Goal: Task Accomplishment & Management: Manage account settings

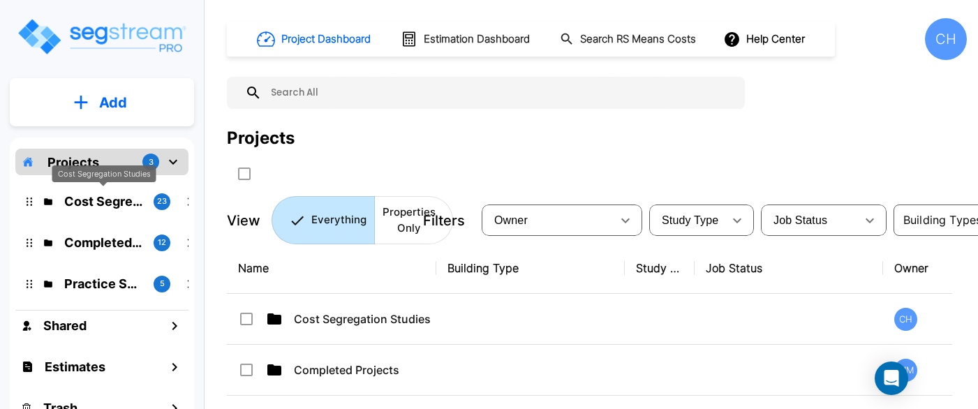
click at [98, 205] on p "Cost Segregation Studies" at bounding box center [103, 201] width 78 height 19
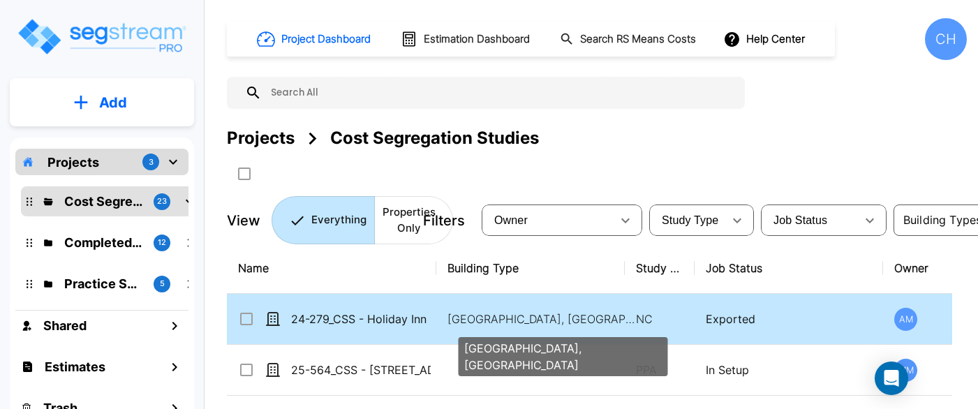
click at [493, 320] on p "[GEOGRAPHIC_DATA], [GEOGRAPHIC_DATA]" at bounding box center [541, 318] width 188 height 17
checkbox input "true"
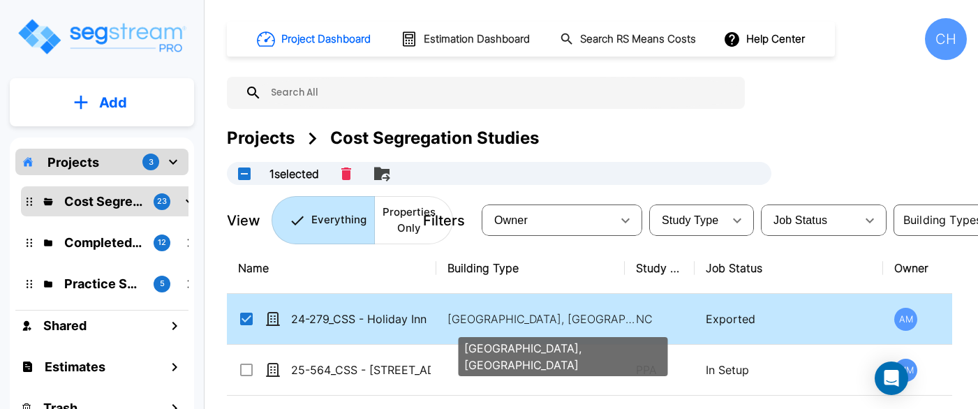
click at [493, 320] on p "Motel-Hotel, Motel-Hotel Site" at bounding box center [541, 318] width 188 height 17
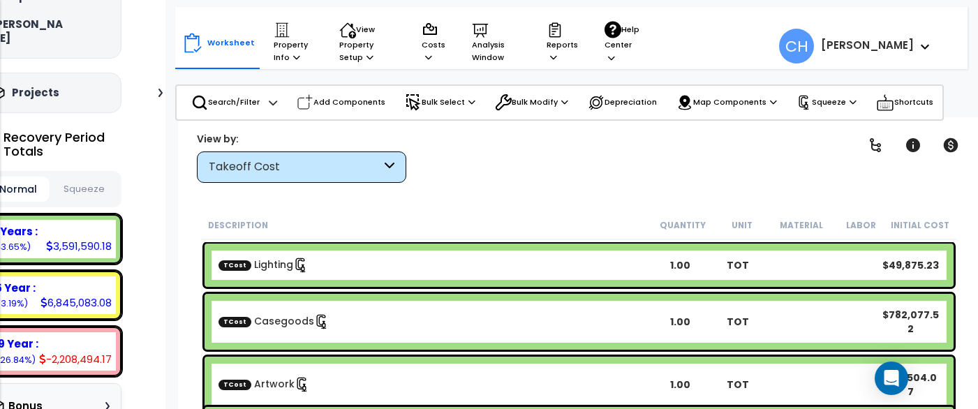
scroll to position [250, 0]
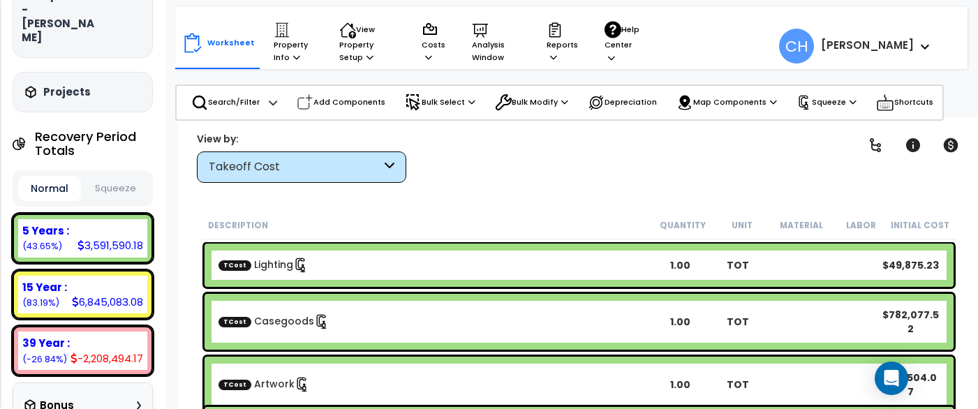
click at [112, 177] on button "Squeeze" at bounding box center [115, 189] width 63 height 24
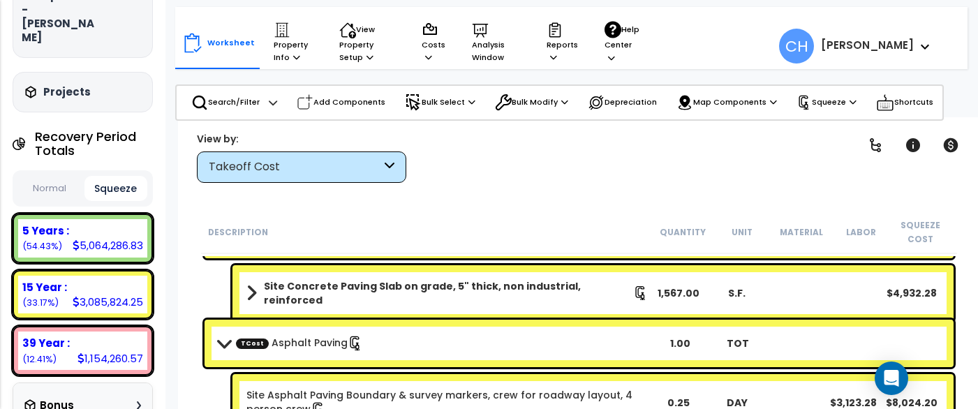
scroll to position [938, 0]
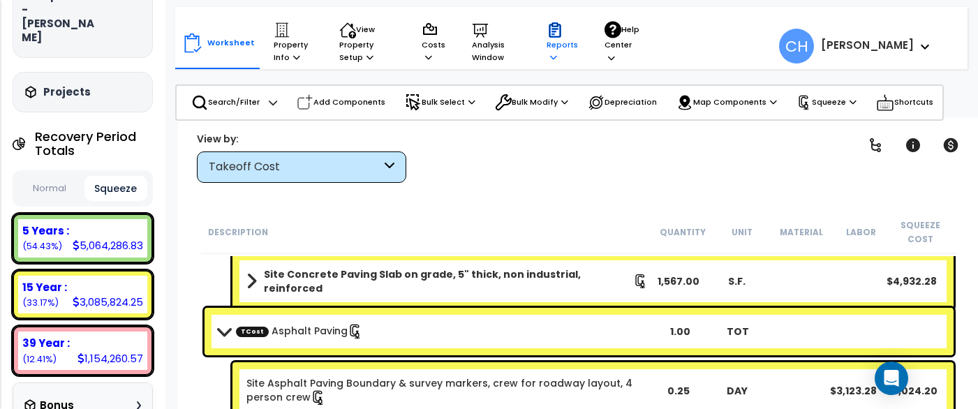
click at [555, 59] on icon at bounding box center [553, 57] width 7 height 8
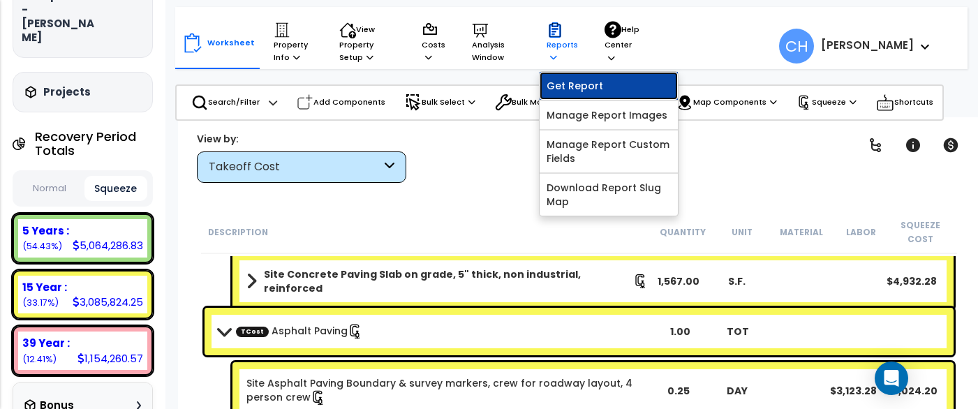
click at [591, 91] on link "Get Report" at bounding box center [608, 86] width 138 height 28
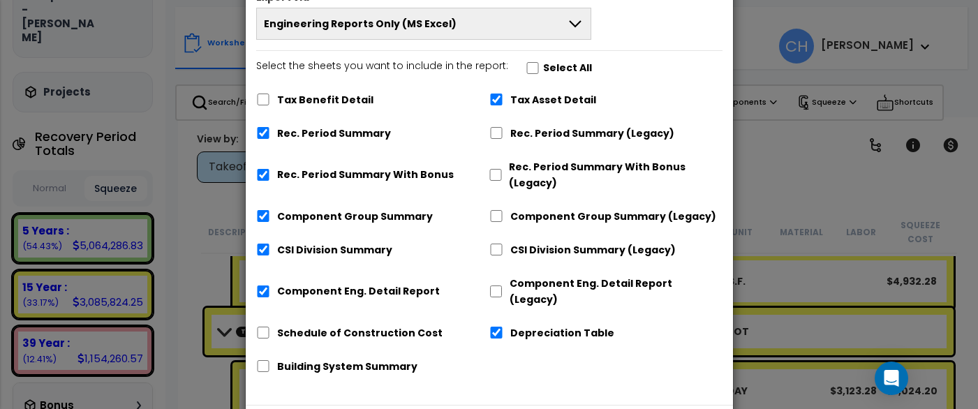
scroll to position [124, 0]
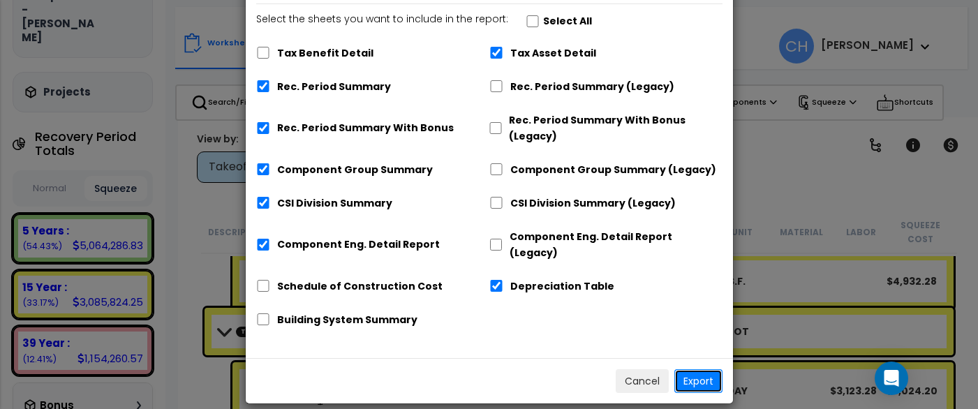
click at [704, 369] on button "Export" at bounding box center [698, 381] width 48 height 24
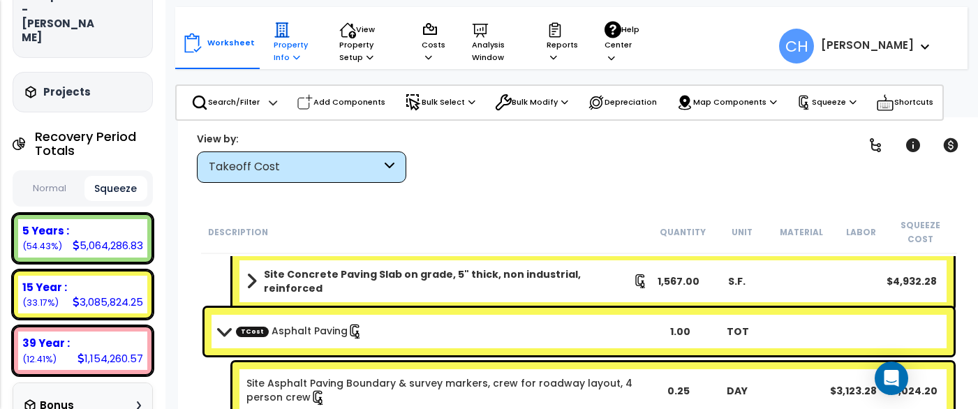
click at [294, 59] on icon at bounding box center [296, 57] width 7 height 8
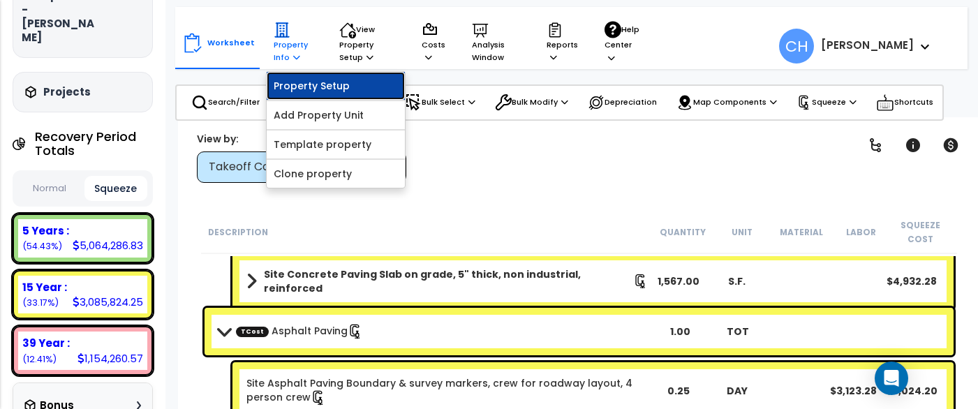
click at [311, 84] on link "Property Setup" at bounding box center [336, 86] width 138 height 28
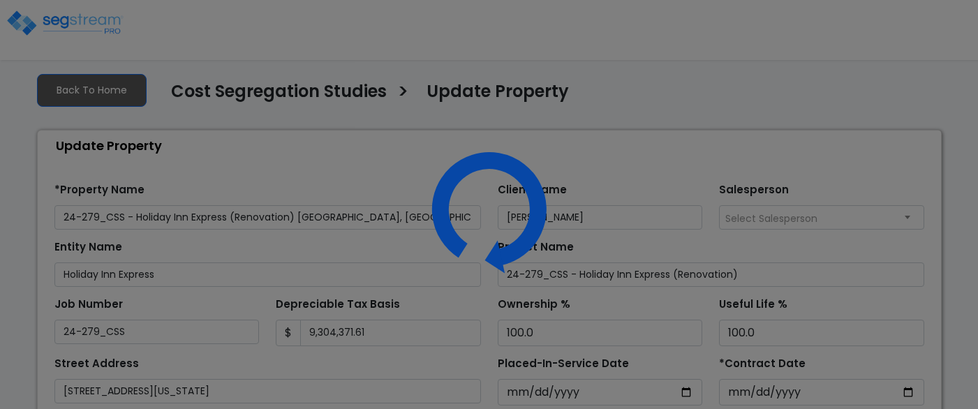
select select "2025"
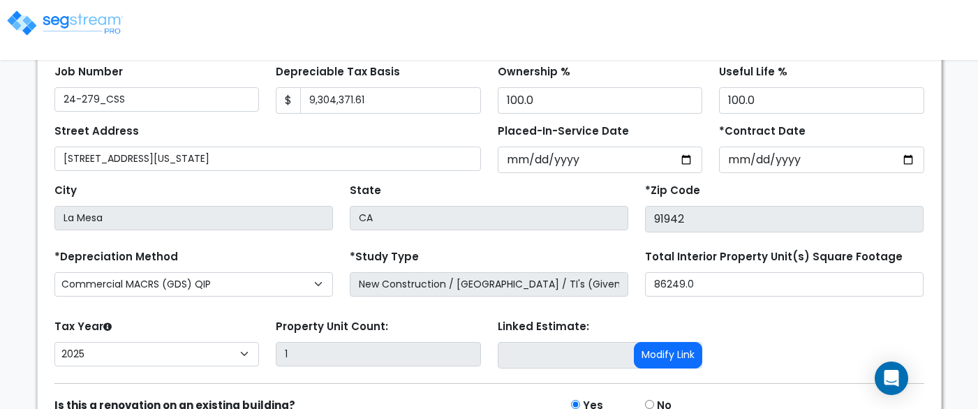
scroll to position [237, 0]
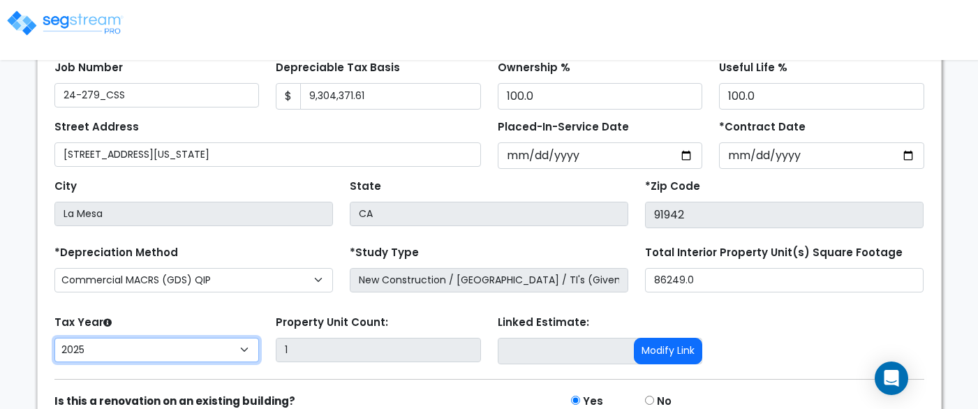
click at [209, 347] on select "2026 2025" at bounding box center [156, 350] width 205 height 24
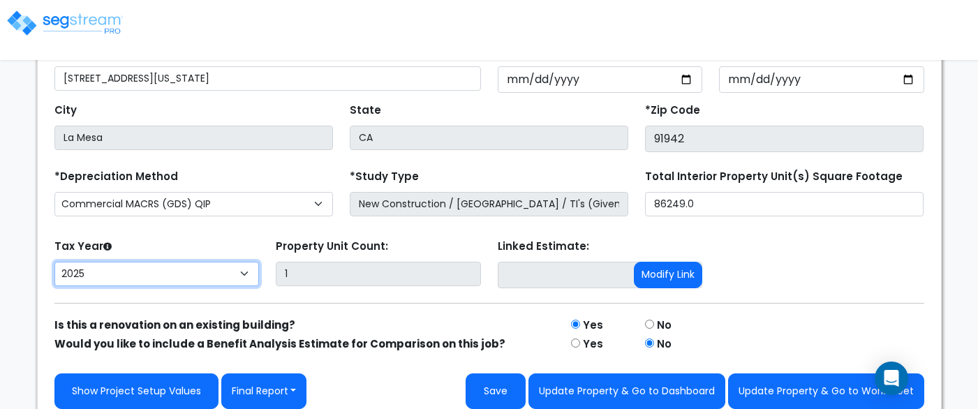
scroll to position [324, 0]
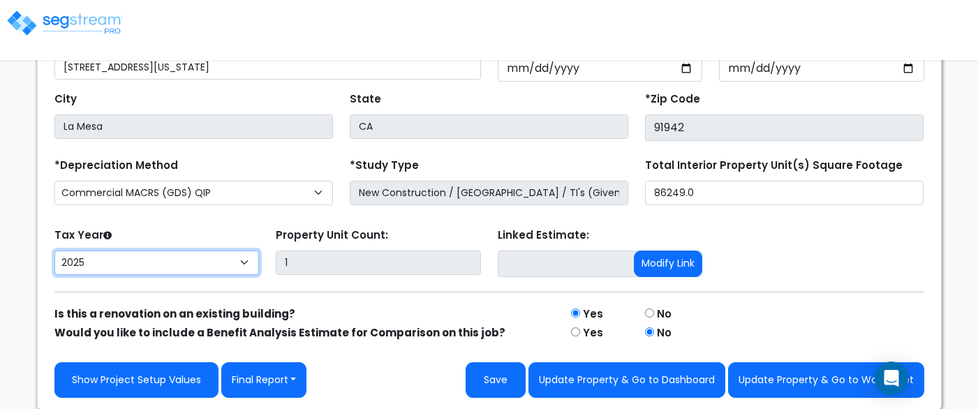
click at [252, 257] on select "2026 2025" at bounding box center [156, 262] width 205 height 24
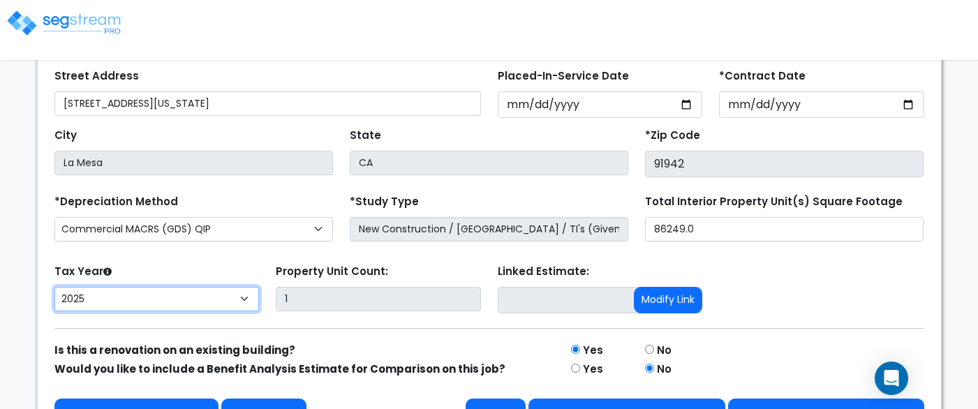
scroll to position [278, 0]
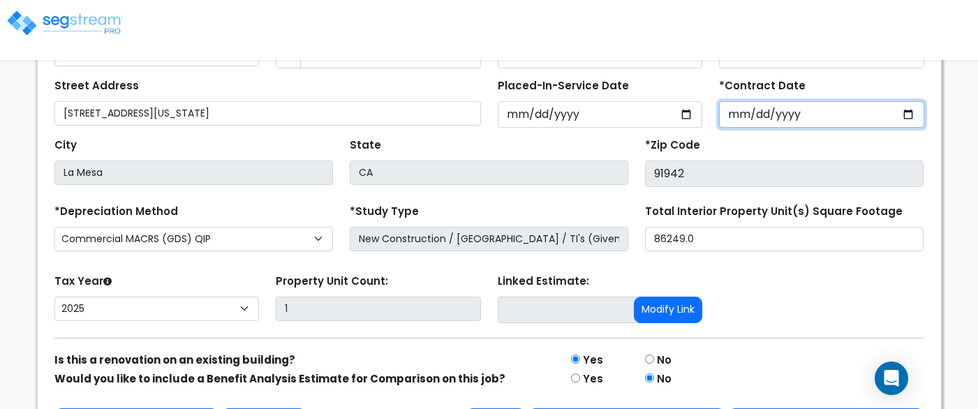
click at [801, 117] on input "2024-01-16" at bounding box center [821, 114] width 205 height 27
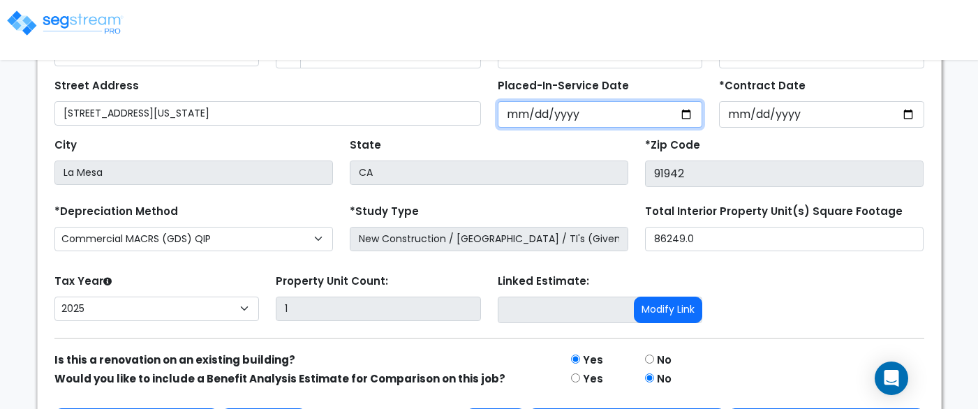
click at [597, 110] on input "2025-07-06" at bounding box center [599, 114] width 205 height 27
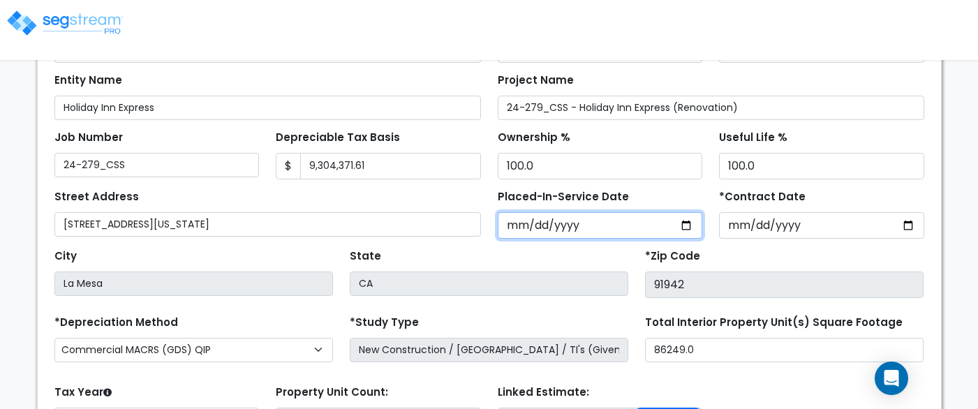
scroll to position [156, 0]
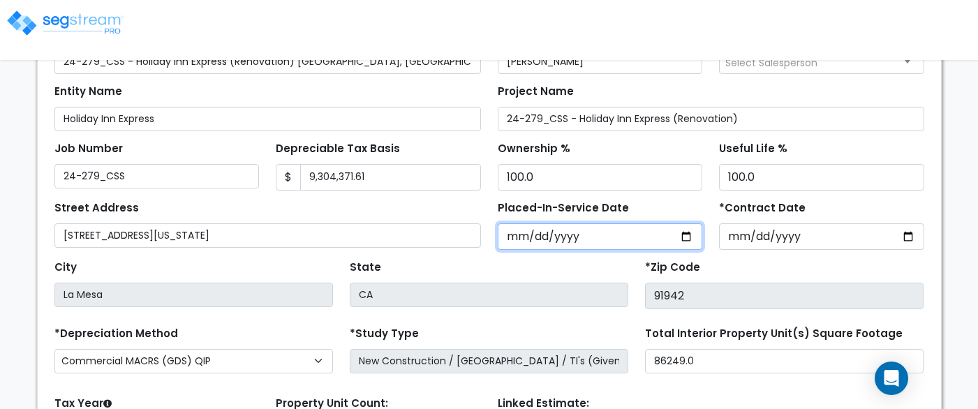
click at [551, 239] on input "2025-07-06" at bounding box center [599, 236] width 205 height 27
click at [517, 237] on input "2025-07-06" at bounding box center [599, 236] width 205 height 27
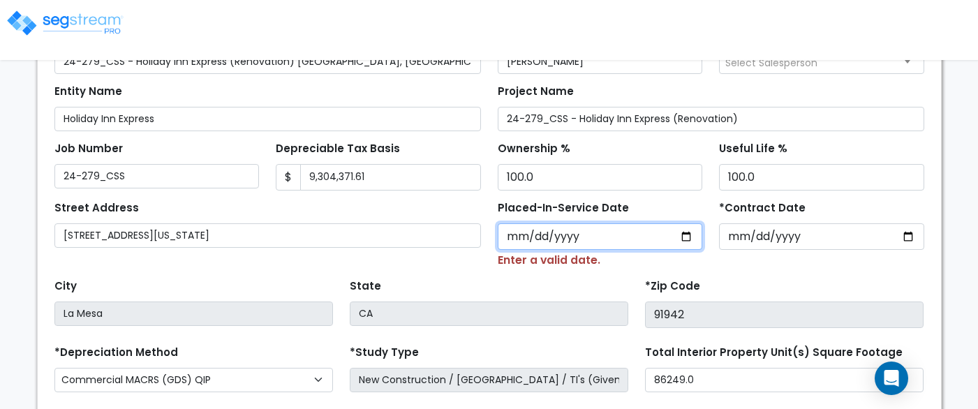
type input "0002-03-01"
select select "2"
type input "0020-03-01"
select select "20"
type input "0202-03-01"
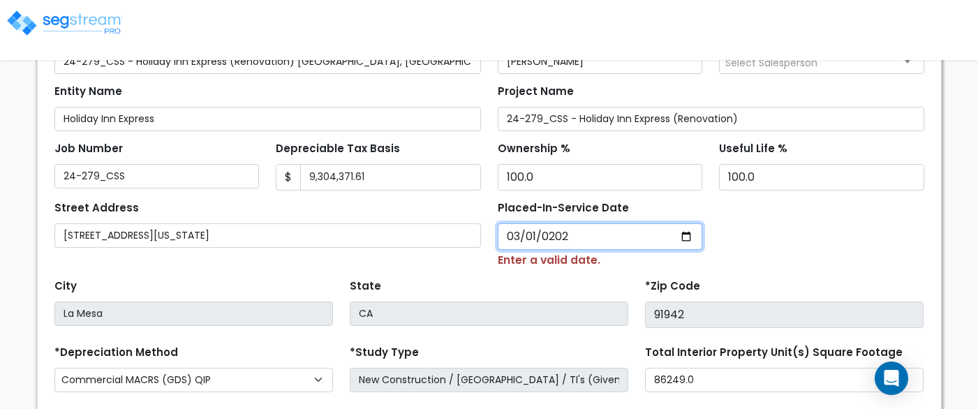
select select "202"
type input "2024-03-01"
select select "2024"
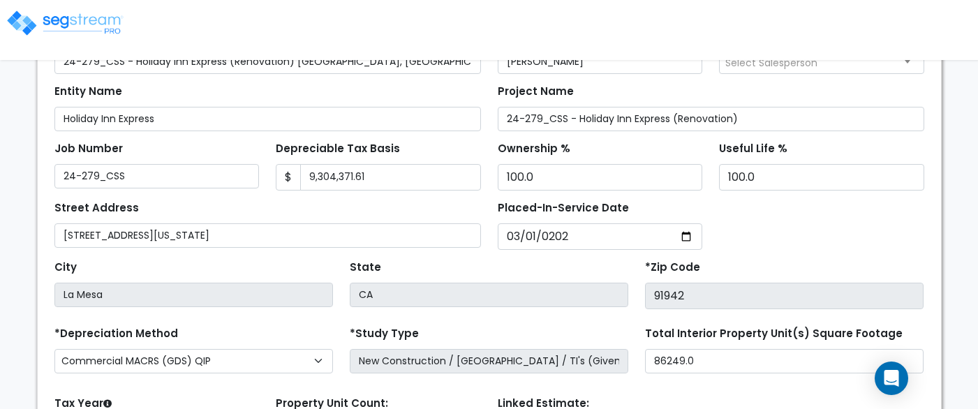
click at [798, 250] on div "City La Mesa State CA *Zip Code 91942" at bounding box center [489, 279] width 886 height 59
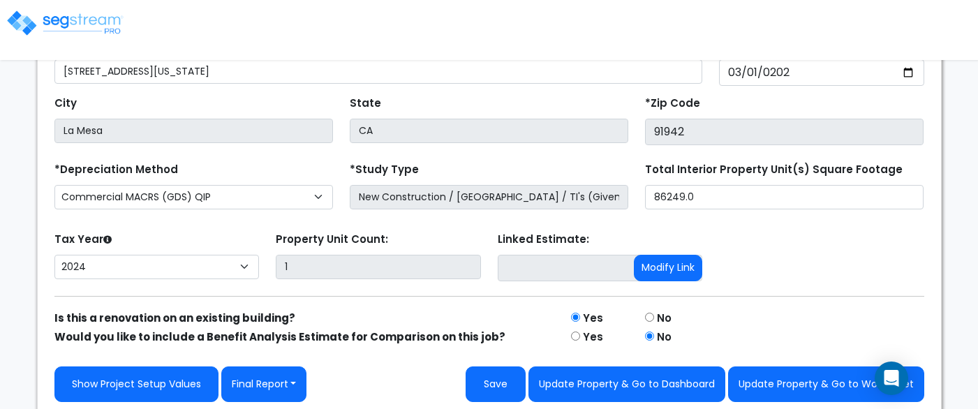
scroll to position [324, 0]
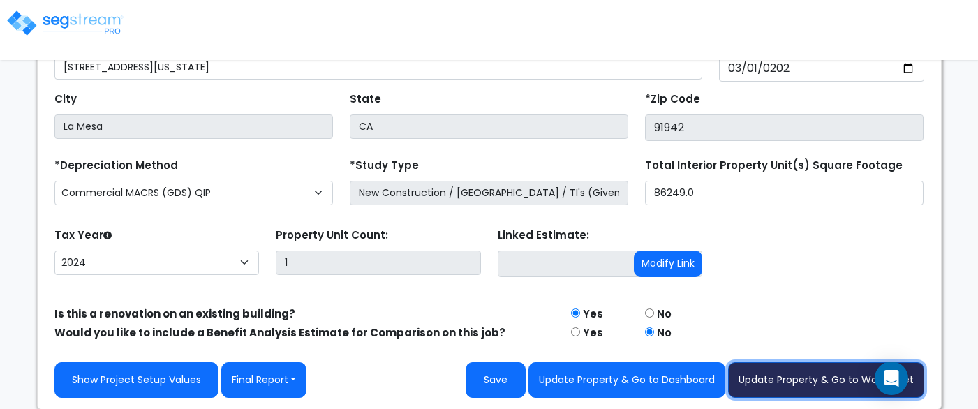
click at [781, 384] on button "Update Property & Go to Worksheet" at bounding box center [826, 380] width 196 height 36
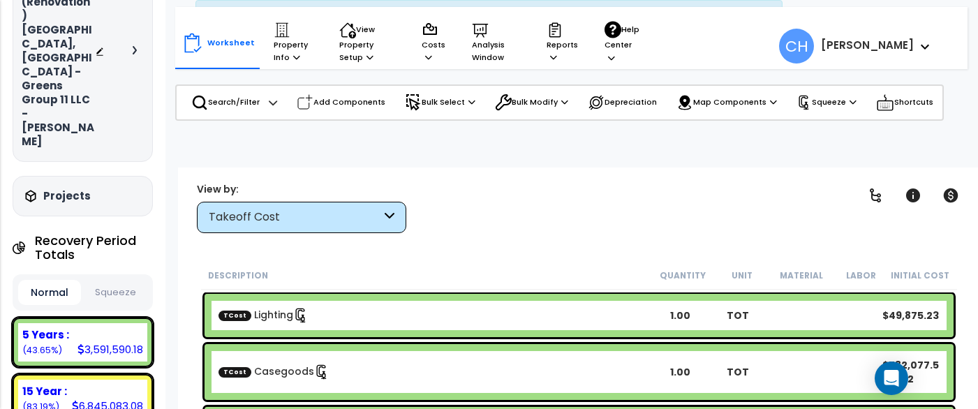
scroll to position [153, 0]
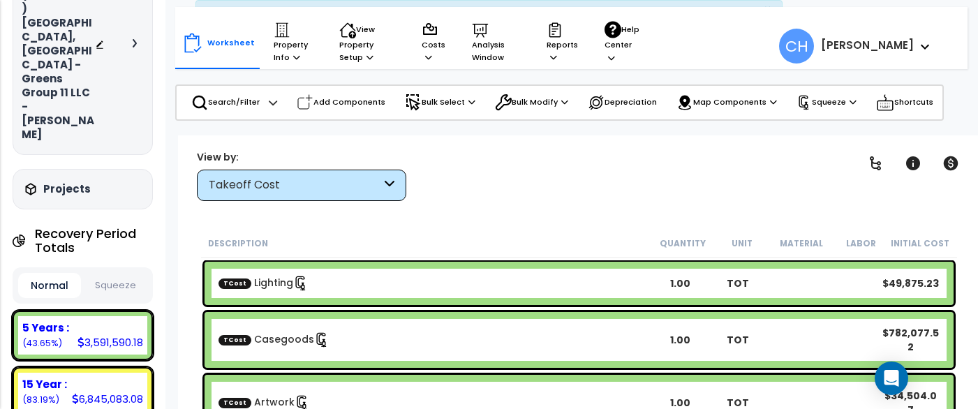
click at [114, 274] on button "Squeeze" at bounding box center [115, 286] width 63 height 24
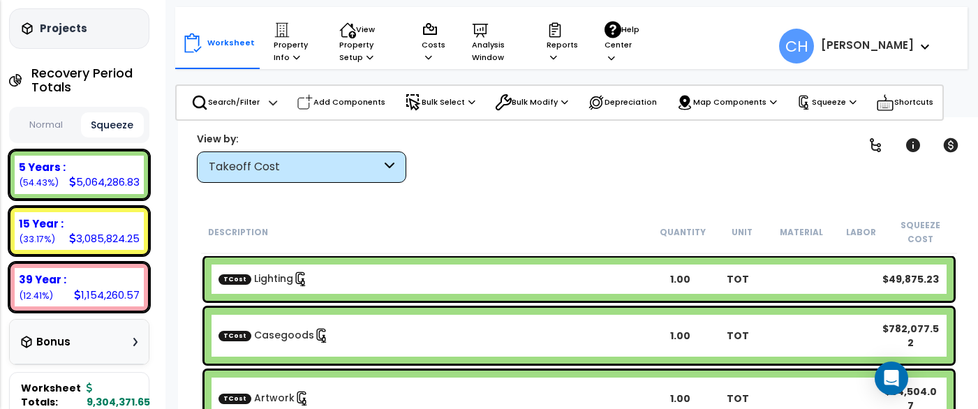
scroll to position [564, 3]
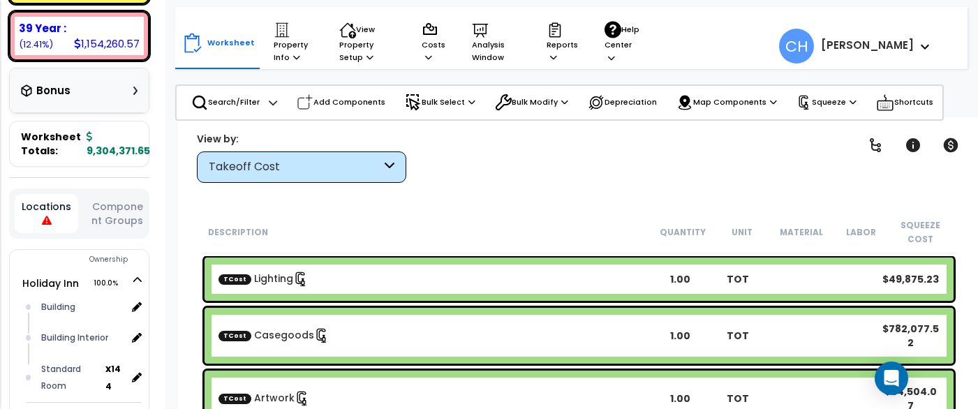
click at [47, 216] on icon at bounding box center [47, 221] width 10 height 10
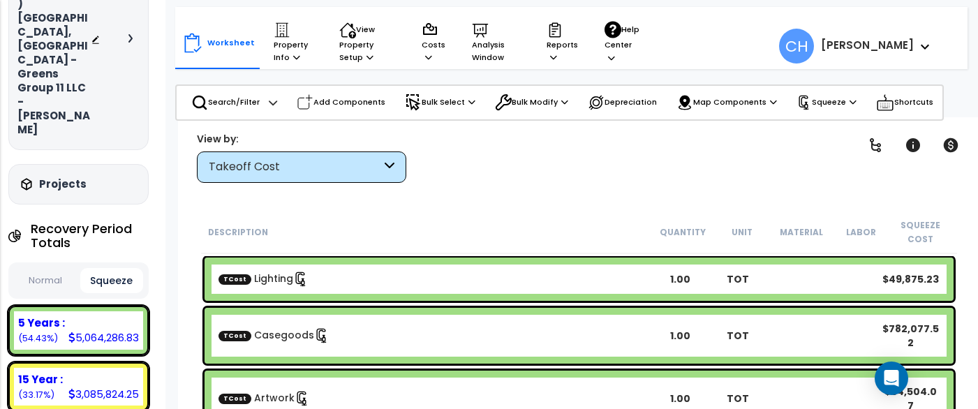
scroll to position [151, 4]
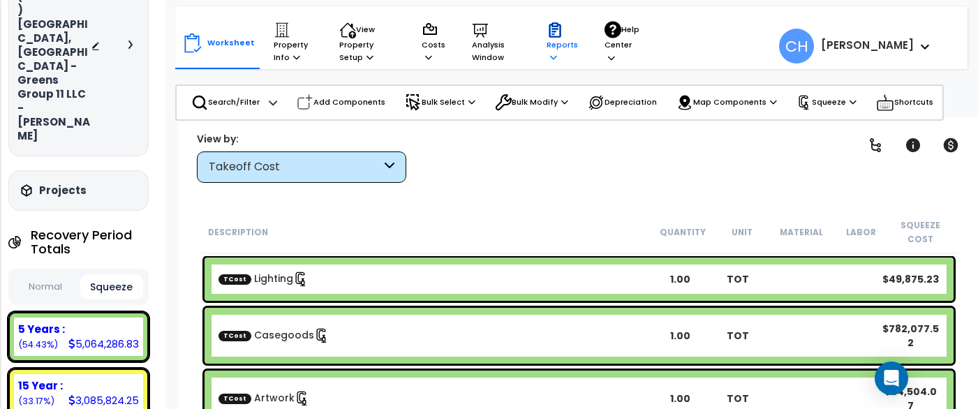
click at [555, 52] on p "Reports" at bounding box center [561, 43] width 31 height 43
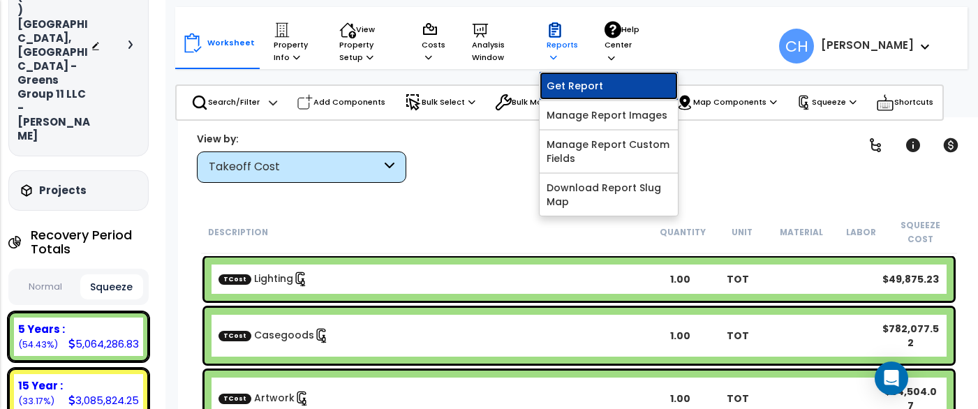
click at [569, 89] on link "Get Report" at bounding box center [608, 86] width 138 height 28
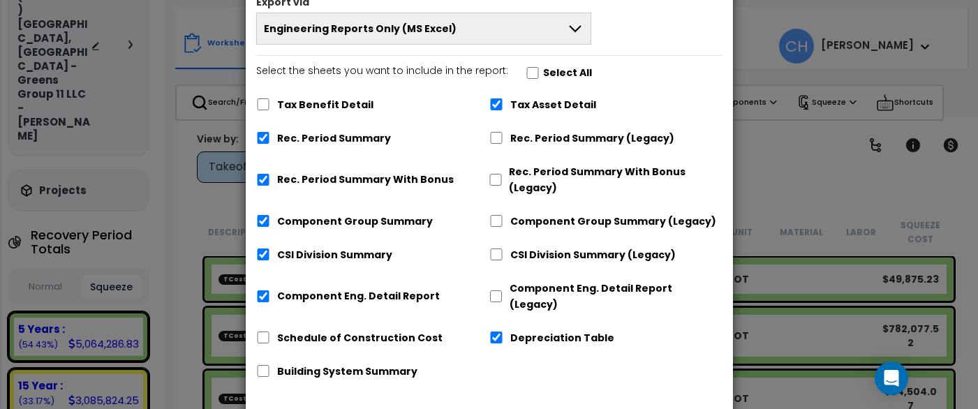
scroll to position [124, 0]
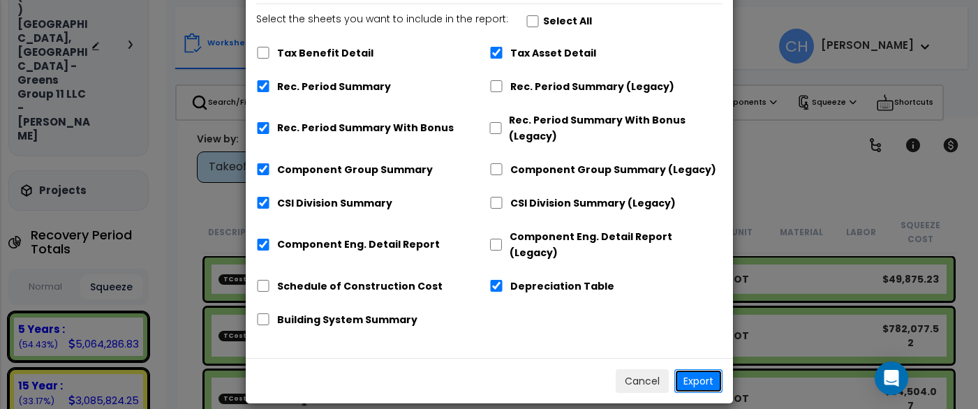
click at [696, 370] on button "Export" at bounding box center [698, 381] width 48 height 24
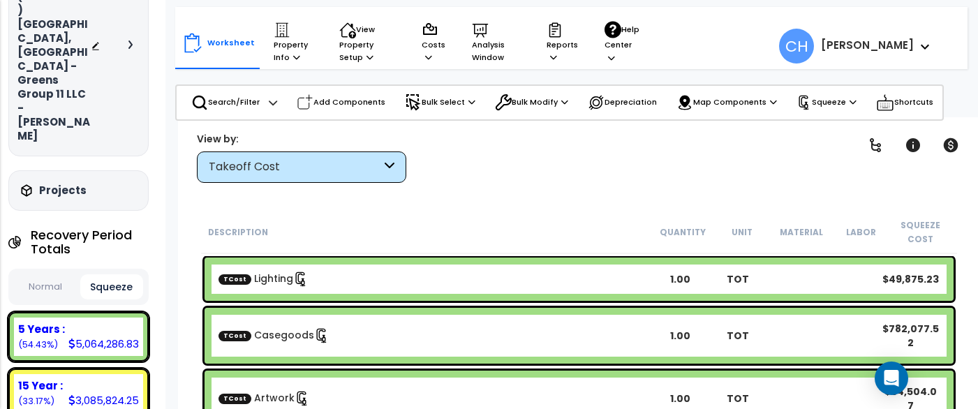
scroll to position [61, 0]
